Goal: Transaction & Acquisition: Purchase product/service

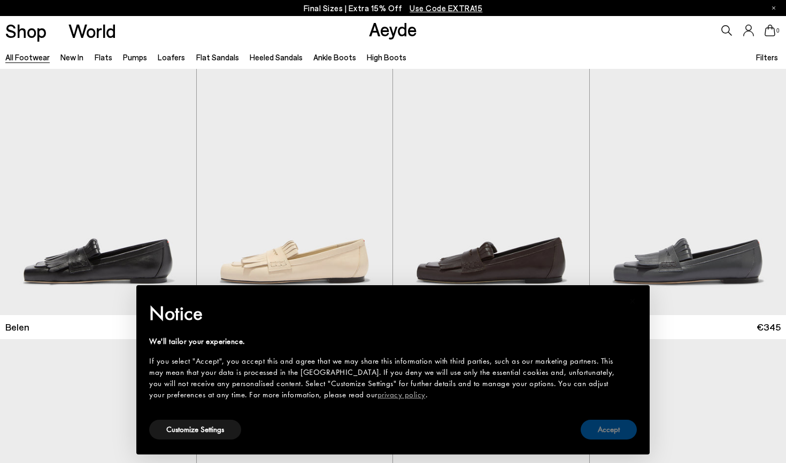
click at [619, 430] on button "Accept" at bounding box center [608, 430] width 56 height 20
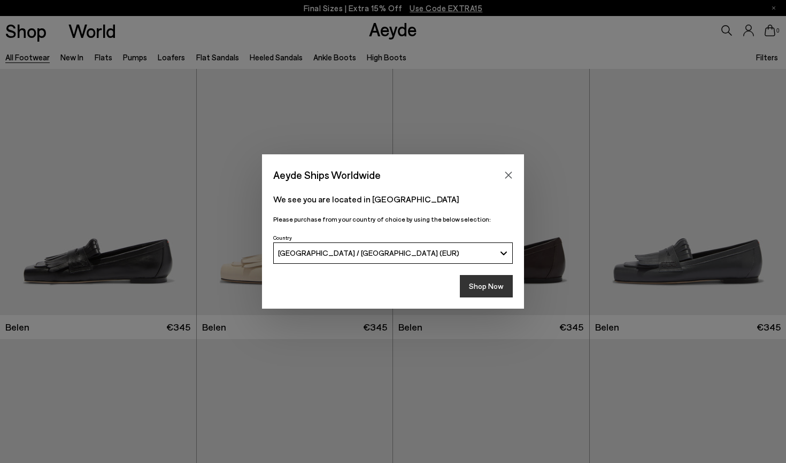
click at [479, 288] on button "Shop Now" at bounding box center [486, 286] width 53 height 22
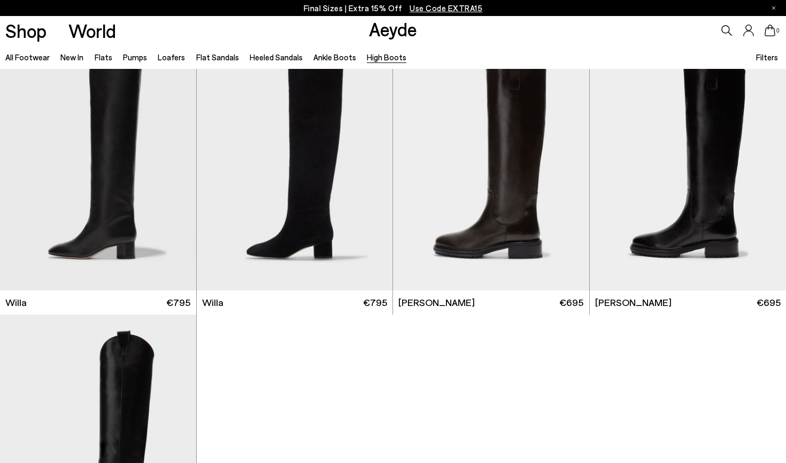
scroll to position [219, 0]
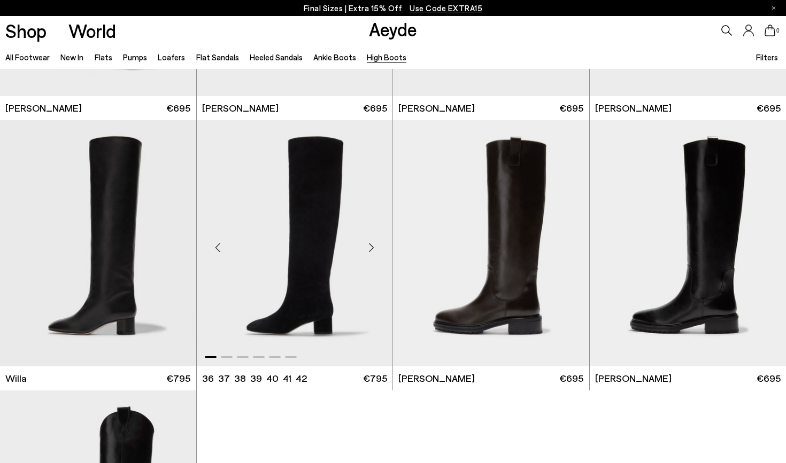
click at [312, 235] on img "1 / 6" at bounding box center [295, 243] width 196 height 246
click at [477, 290] on img "1 / 6" at bounding box center [491, 243] width 196 height 246
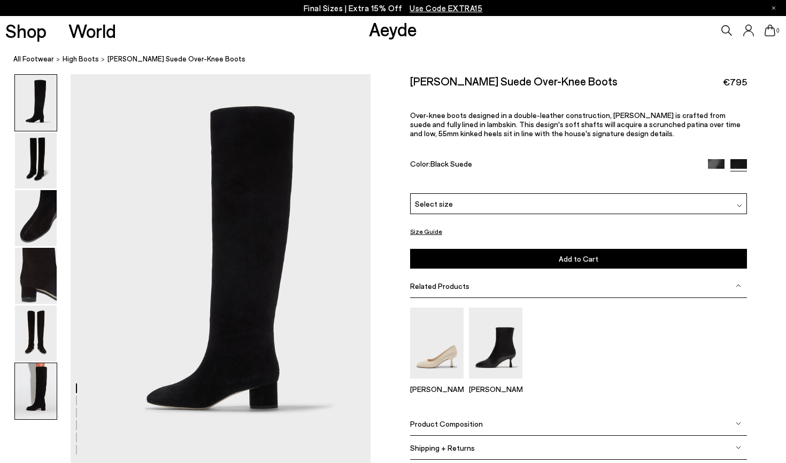
click at [33, 395] on img at bounding box center [36, 391] width 42 height 56
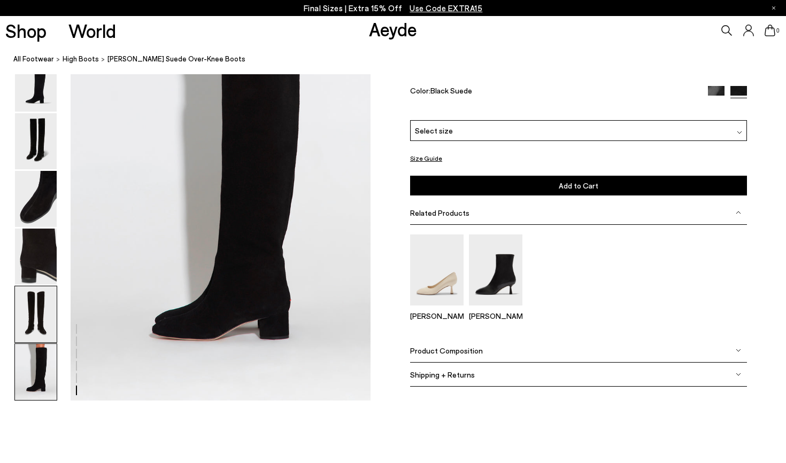
click at [42, 298] on img at bounding box center [36, 314] width 42 height 56
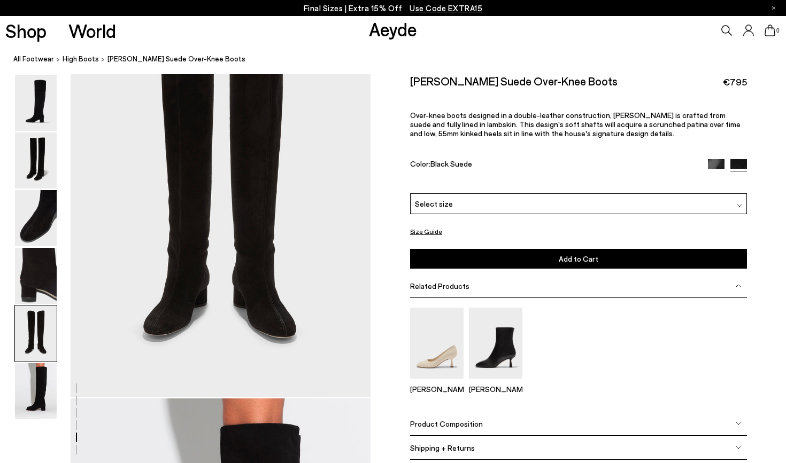
scroll to position [1596, 0]
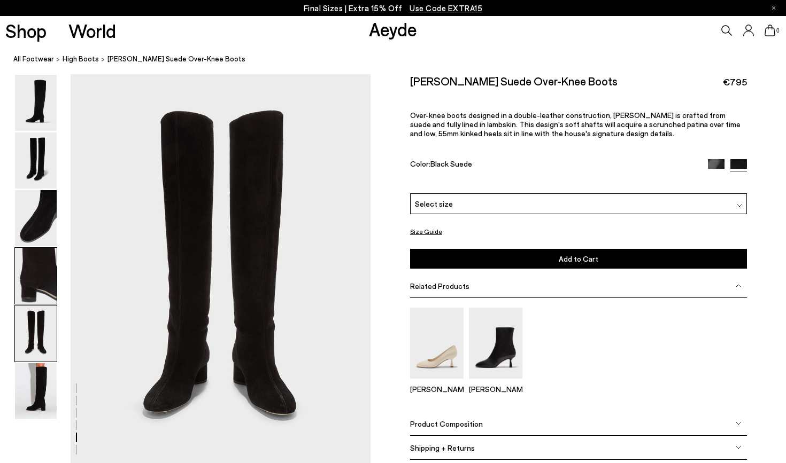
click at [46, 259] on img at bounding box center [36, 276] width 42 height 56
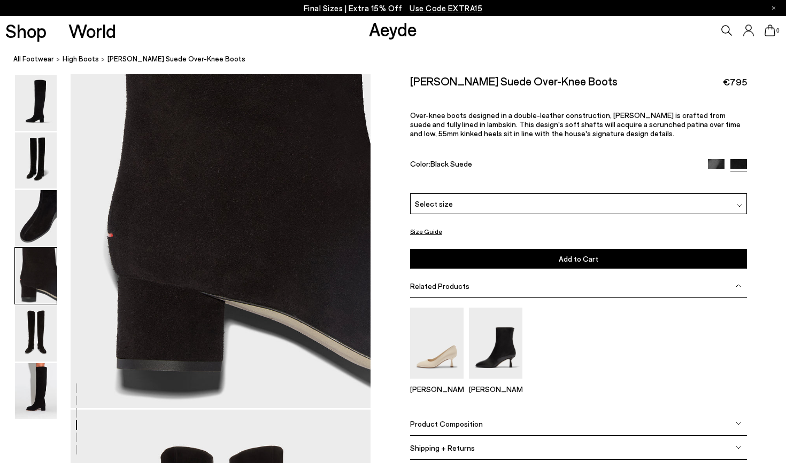
scroll to position [1194, 0]
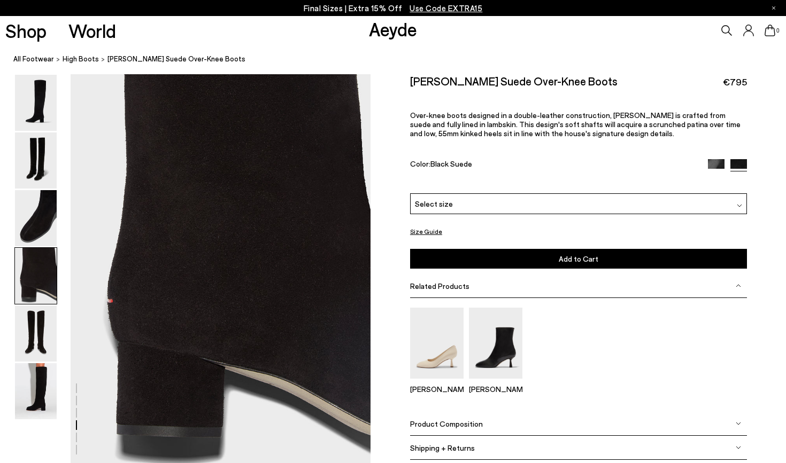
click at [57, 190] on div at bounding box center [185, 78] width 370 height 2397
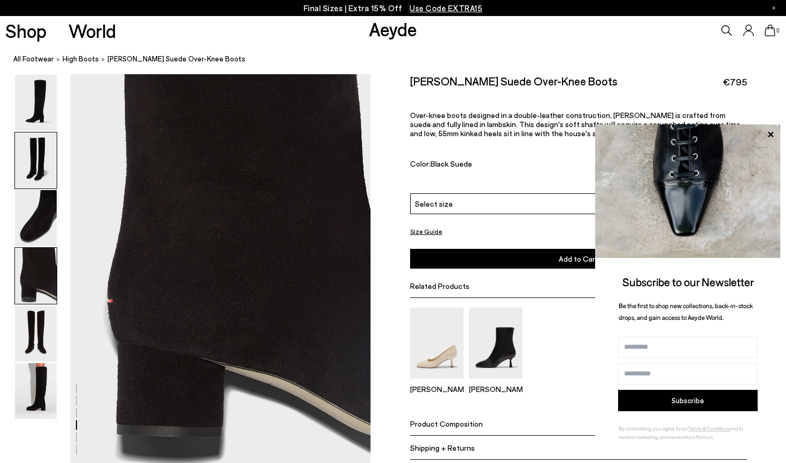
click at [40, 156] on img at bounding box center [36, 161] width 42 height 56
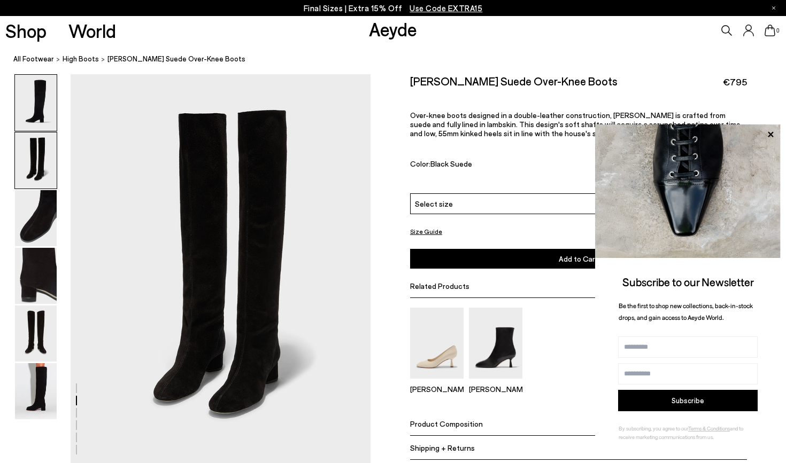
click at [44, 114] on img at bounding box center [36, 103] width 42 height 56
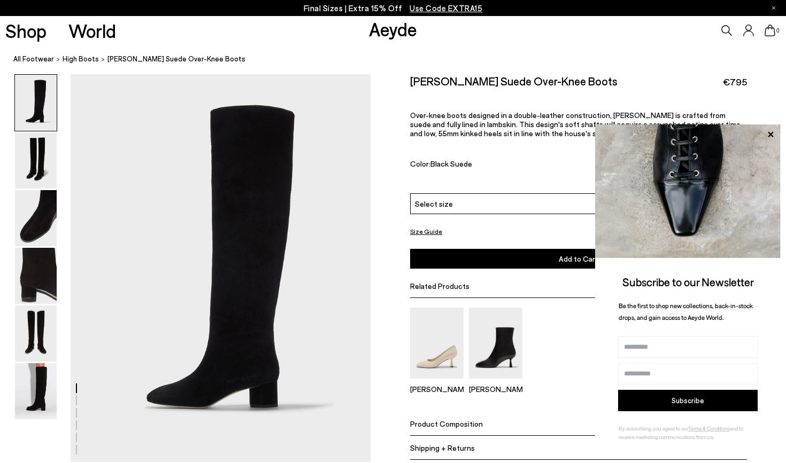
scroll to position [0, 0]
click at [44, 99] on img at bounding box center [36, 103] width 42 height 56
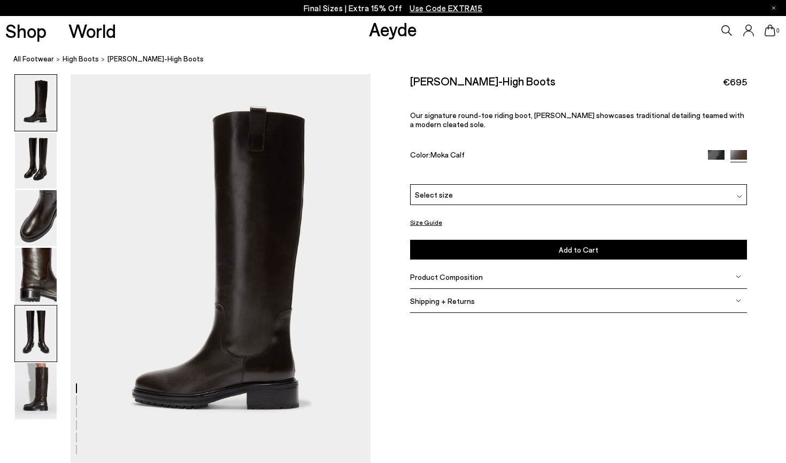
click at [49, 337] on img at bounding box center [36, 334] width 42 height 56
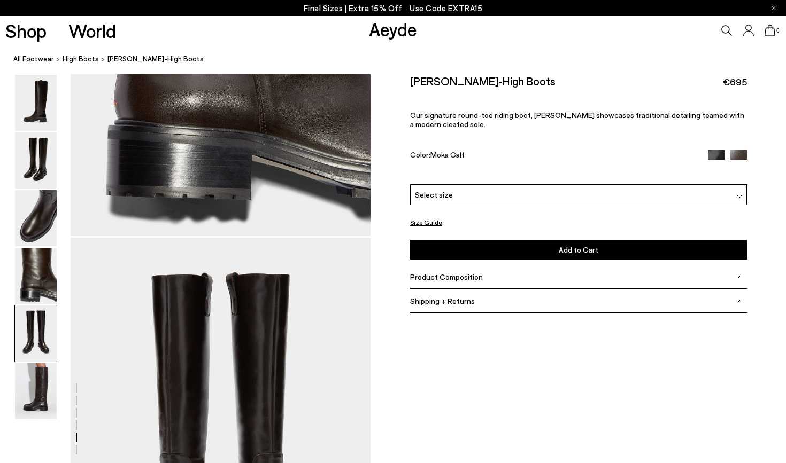
scroll to position [1352, 0]
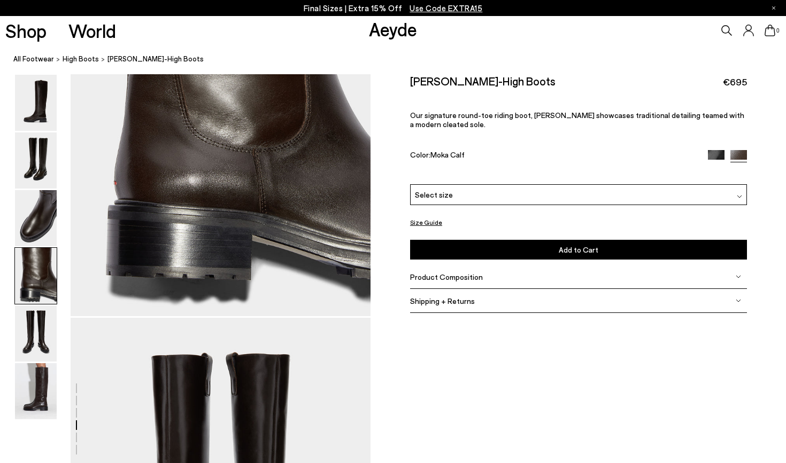
click at [323, 9] on p "Final Sizes | Extra 15% Off Use Code EXTRA15" at bounding box center [393, 8] width 179 height 13
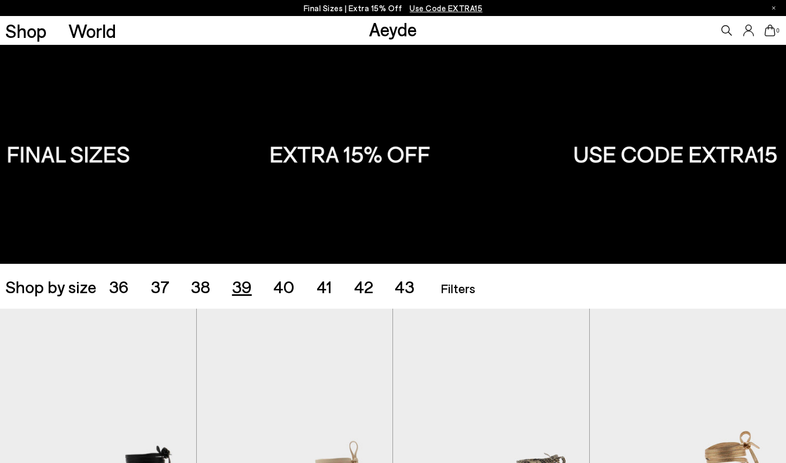
click at [243, 284] on span "39" at bounding box center [242, 286] width 20 height 20
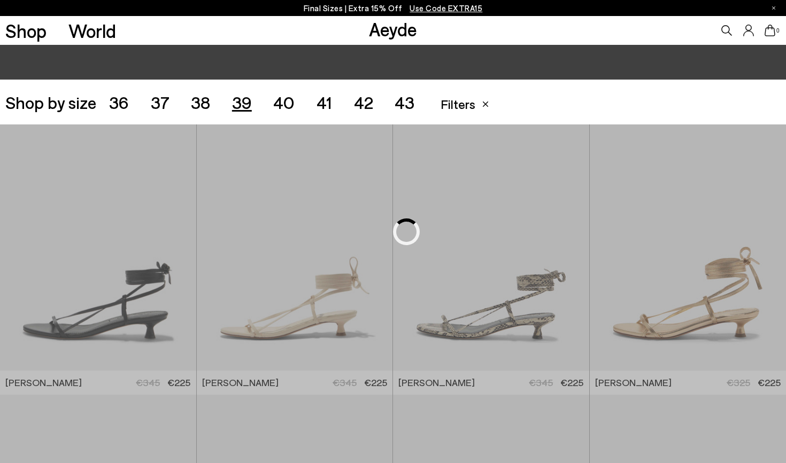
scroll to position [219, 0]
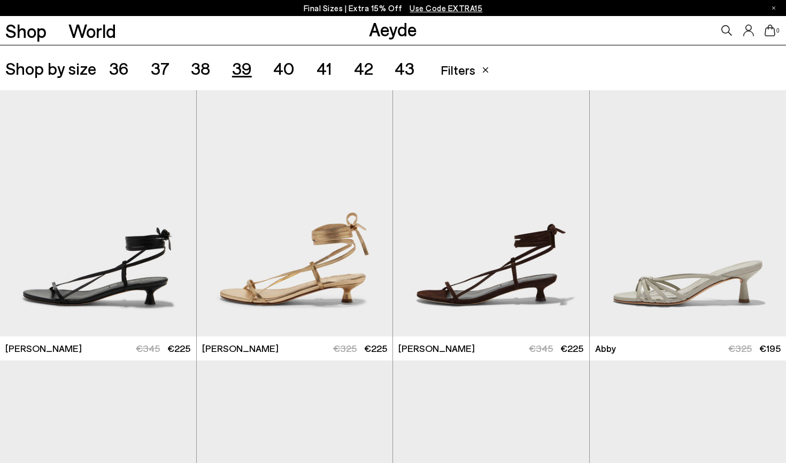
click at [286, 66] on span "40" at bounding box center [283, 68] width 21 height 20
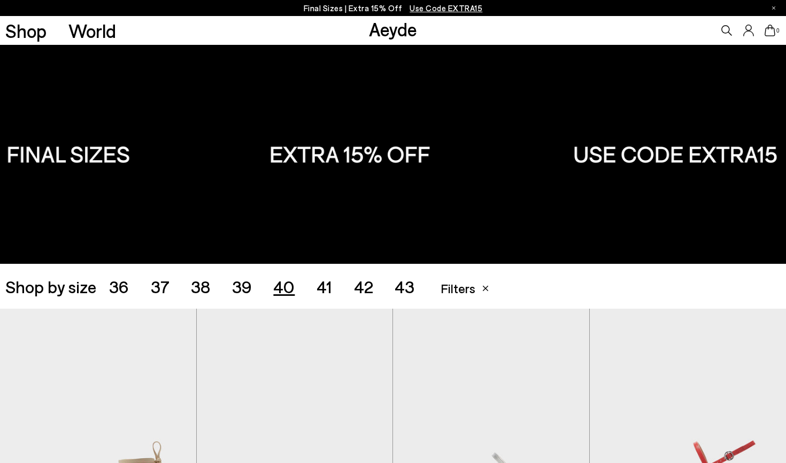
click at [243, 290] on span "39" at bounding box center [242, 286] width 20 height 20
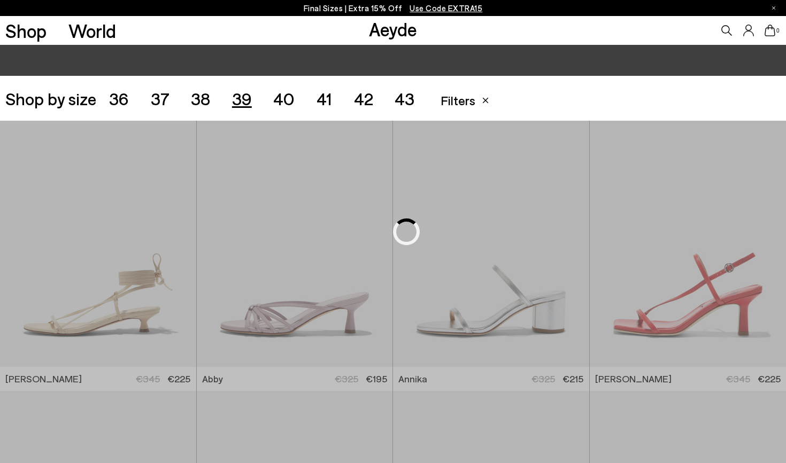
scroll to position [219, 0]
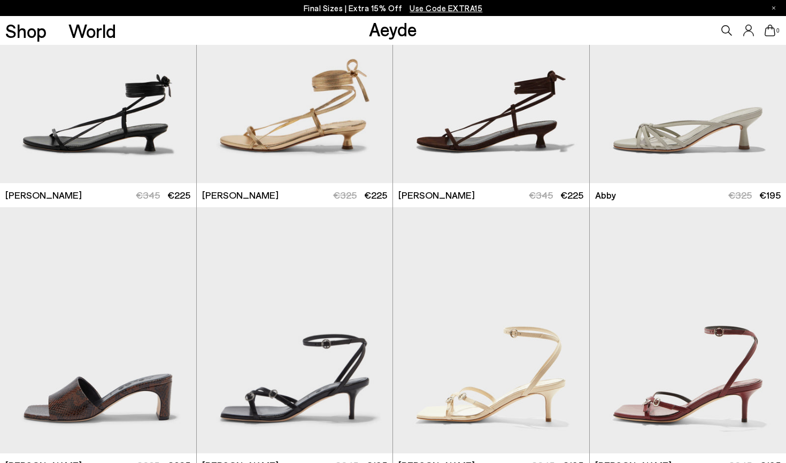
scroll to position [199, 0]
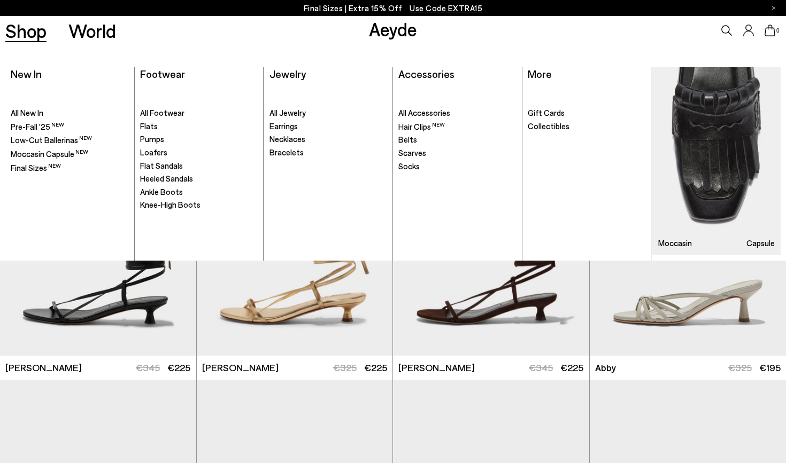
click at [20, 32] on link "Shop" at bounding box center [25, 30] width 41 height 19
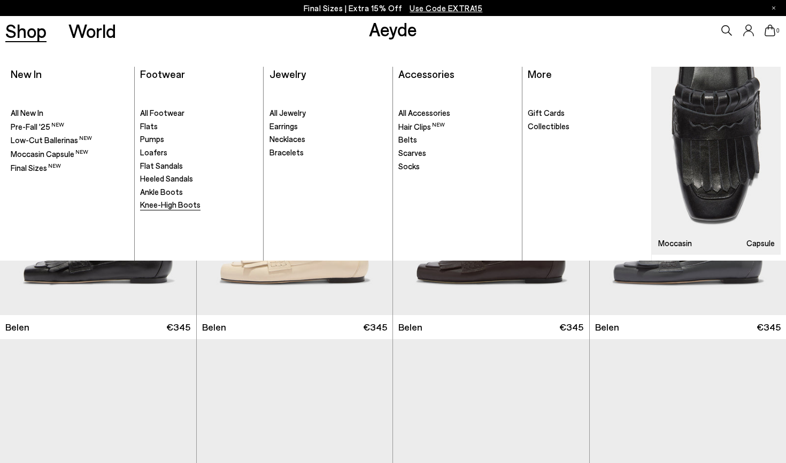
click at [169, 208] on span "Knee-High Boots" at bounding box center [170, 205] width 60 height 10
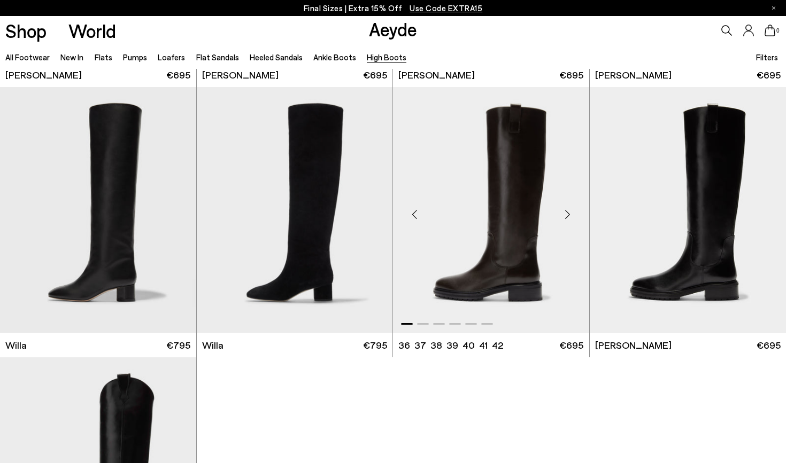
scroll to position [250, 0]
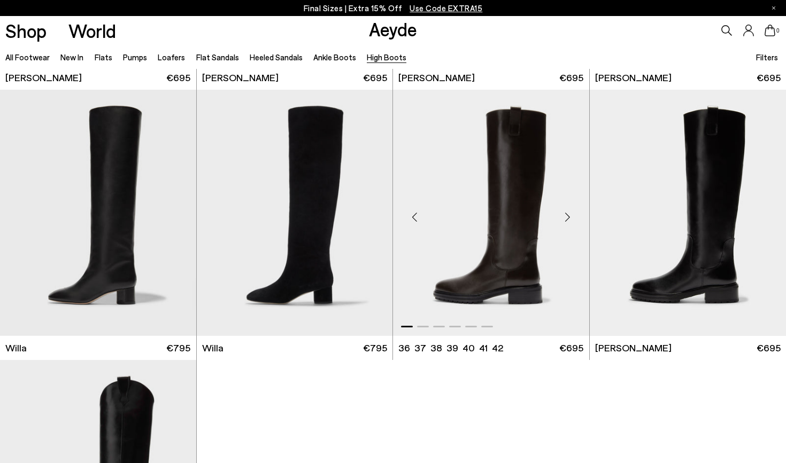
click at [494, 282] on img "1 / 6" at bounding box center [491, 213] width 196 height 246
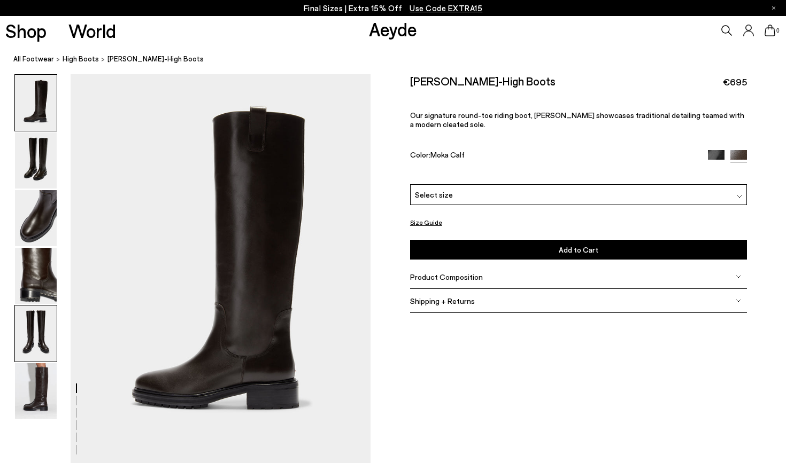
click at [27, 331] on img at bounding box center [36, 334] width 42 height 56
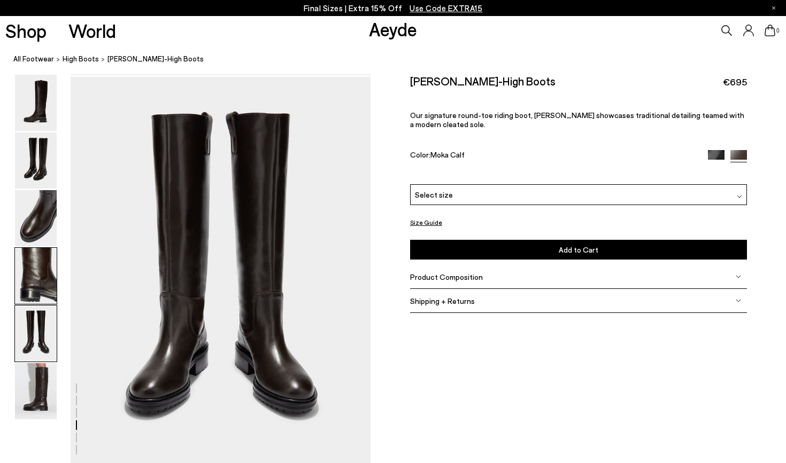
scroll to position [1596, 0]
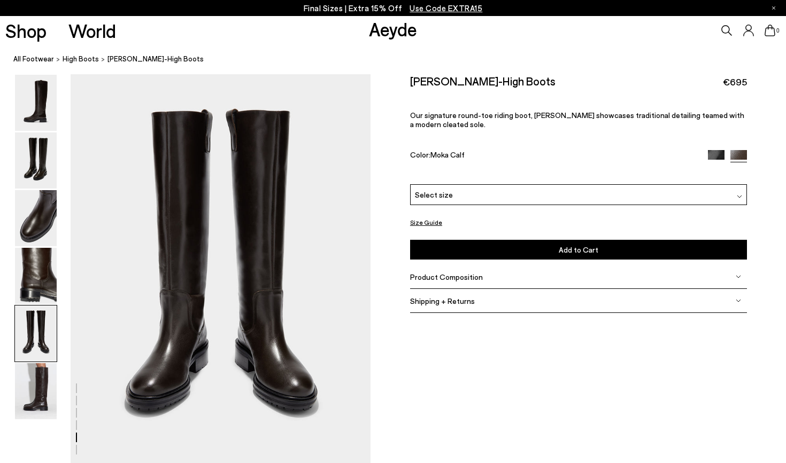
click at [705, 150] on div "Color: Moka Calf" at bounding box center [578, 156] width 337 height 12
click at [708, 150] on img at bounding box center [716, 158] width 17 height 17
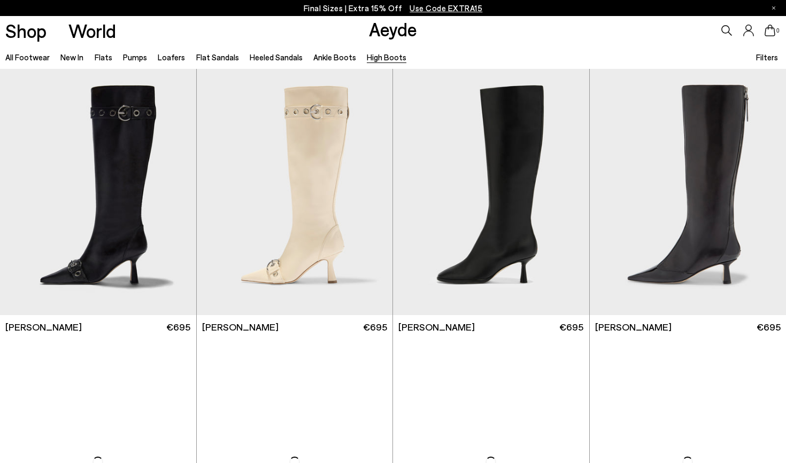
scroll to position [250, 0]
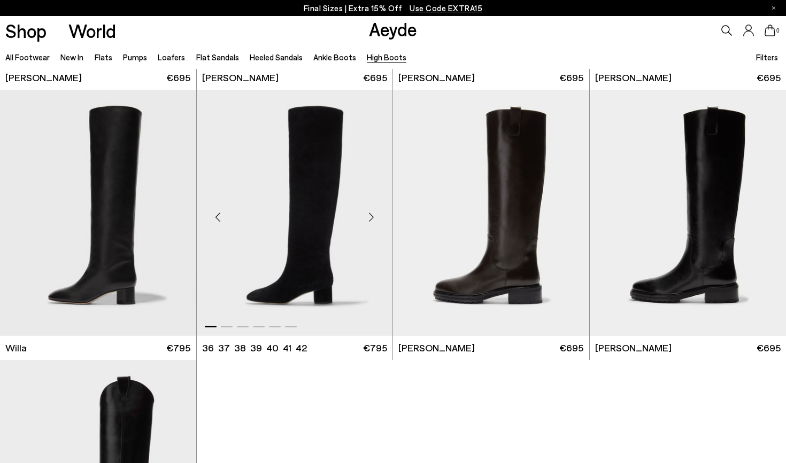
click at [313, 277] on img "1 / 6" at bounding box center [295, 213] width 196 height 246
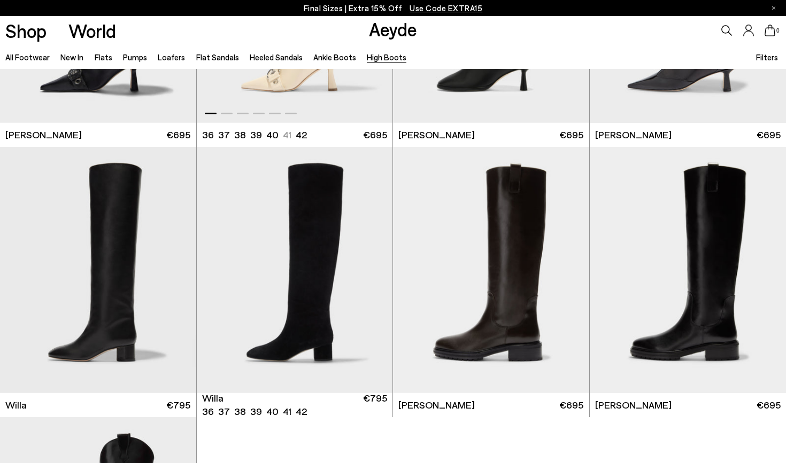
scroll to position [267, 0]
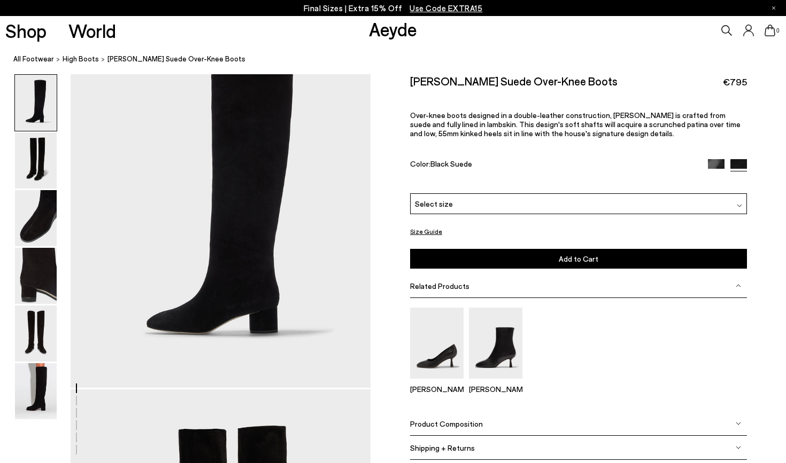
scroll to position [134, 0]
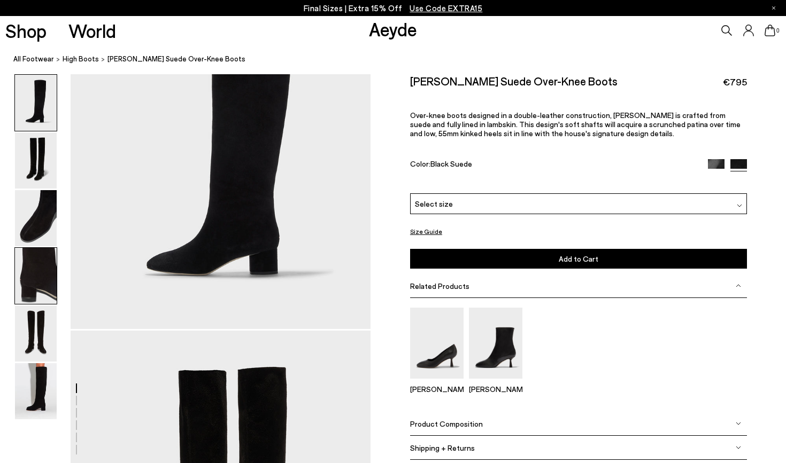
click at [45, 272] on img at bounding box center [36, 276] width 42 height 56
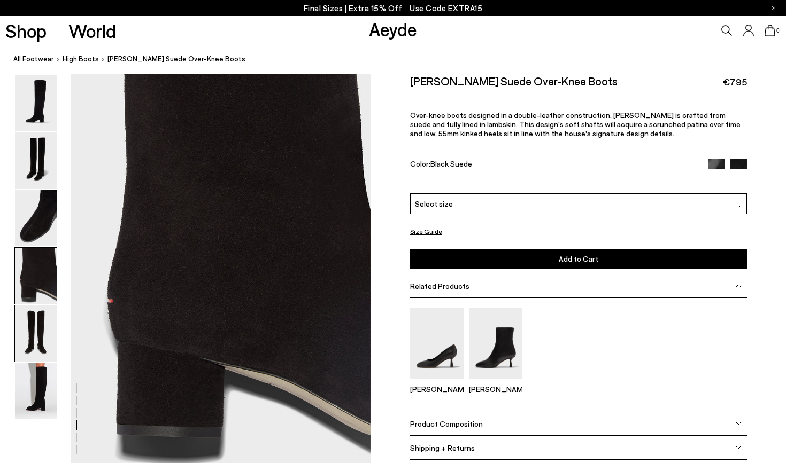
click at [32, 348] on img at bounding box center [36, 334] width 42 height 56
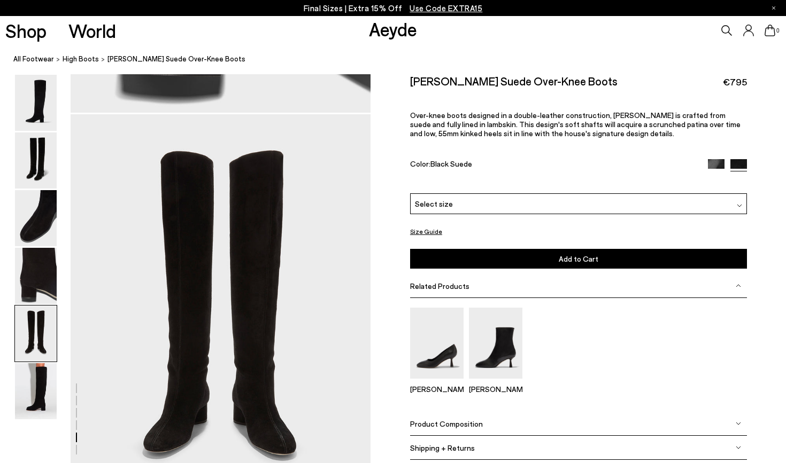
scroll to position [1596, 0]
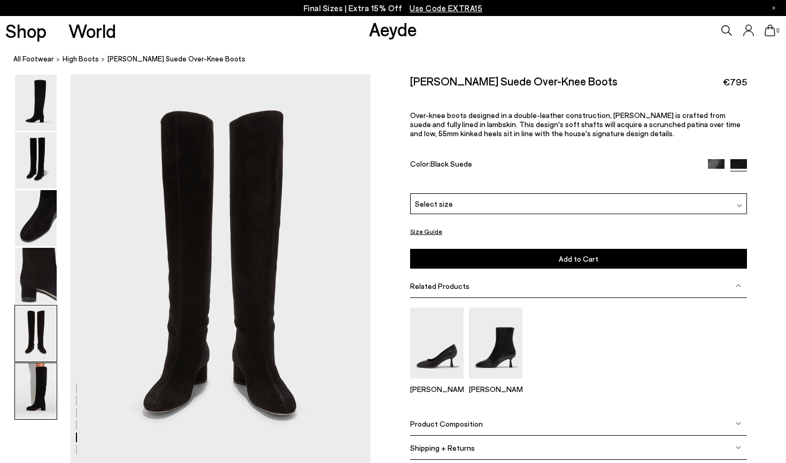
click at [25, 384] on img at bounding box center [36, 391] width 42 height 56
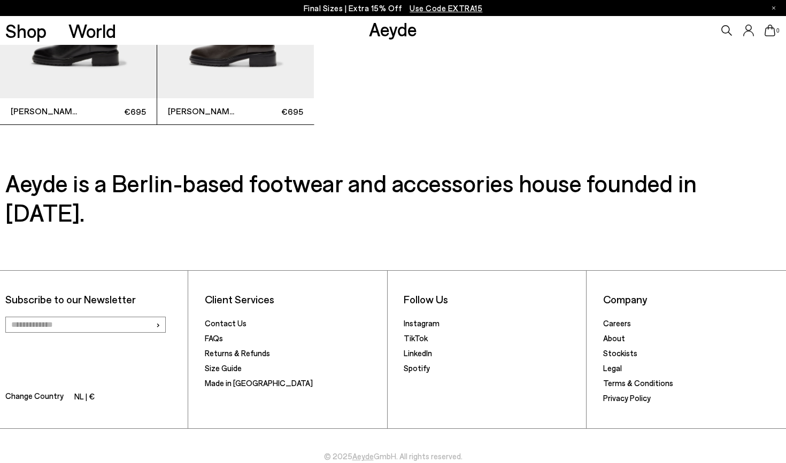
scroll to position [2978, 0]
